Goal: Transaction & Acquisition: Purchase product/service

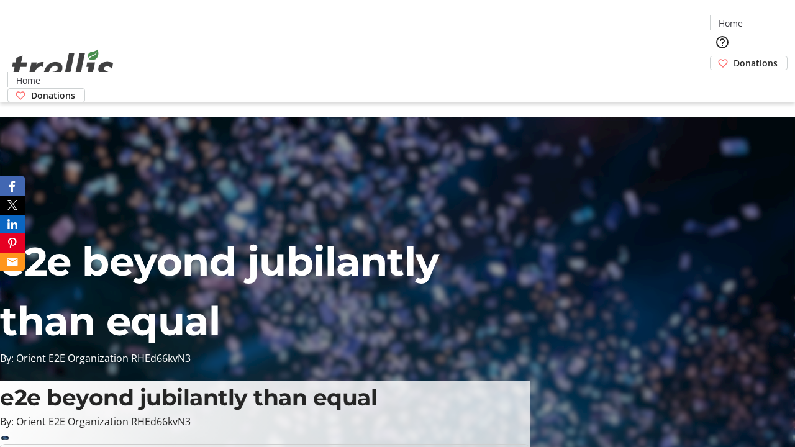
click at [734, 57] on span "Donations" at bounding box center [756, 63] width 44 height 13
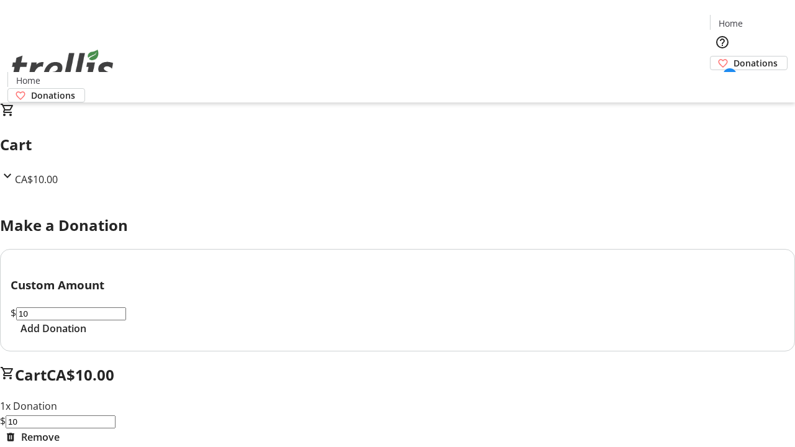
select select "CA"
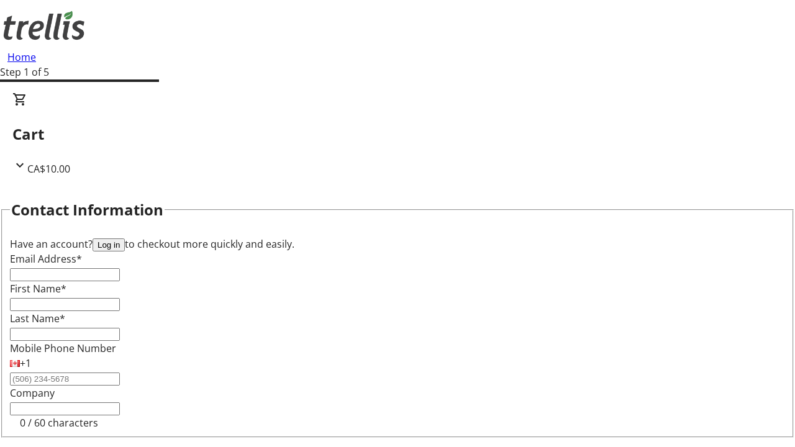
click at [125, 239] on button "Log in" at bounding box center [109, 245] width 32 height 13
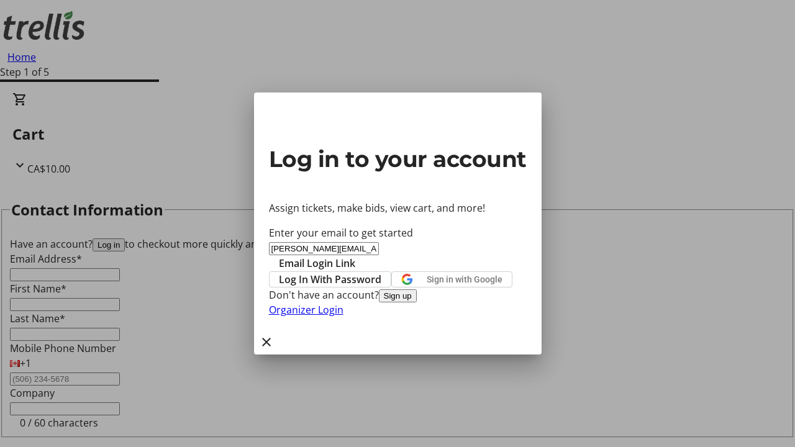
type input "[PERSON_NAME][EMAIL_ADDRESS][DOMAIN_NAME]"
click at [355, 256] on span "Email Login Link" at bounding box center [317, 263] width 76 height 15
